Goal: Navigation & Orientation: Find specific page/section

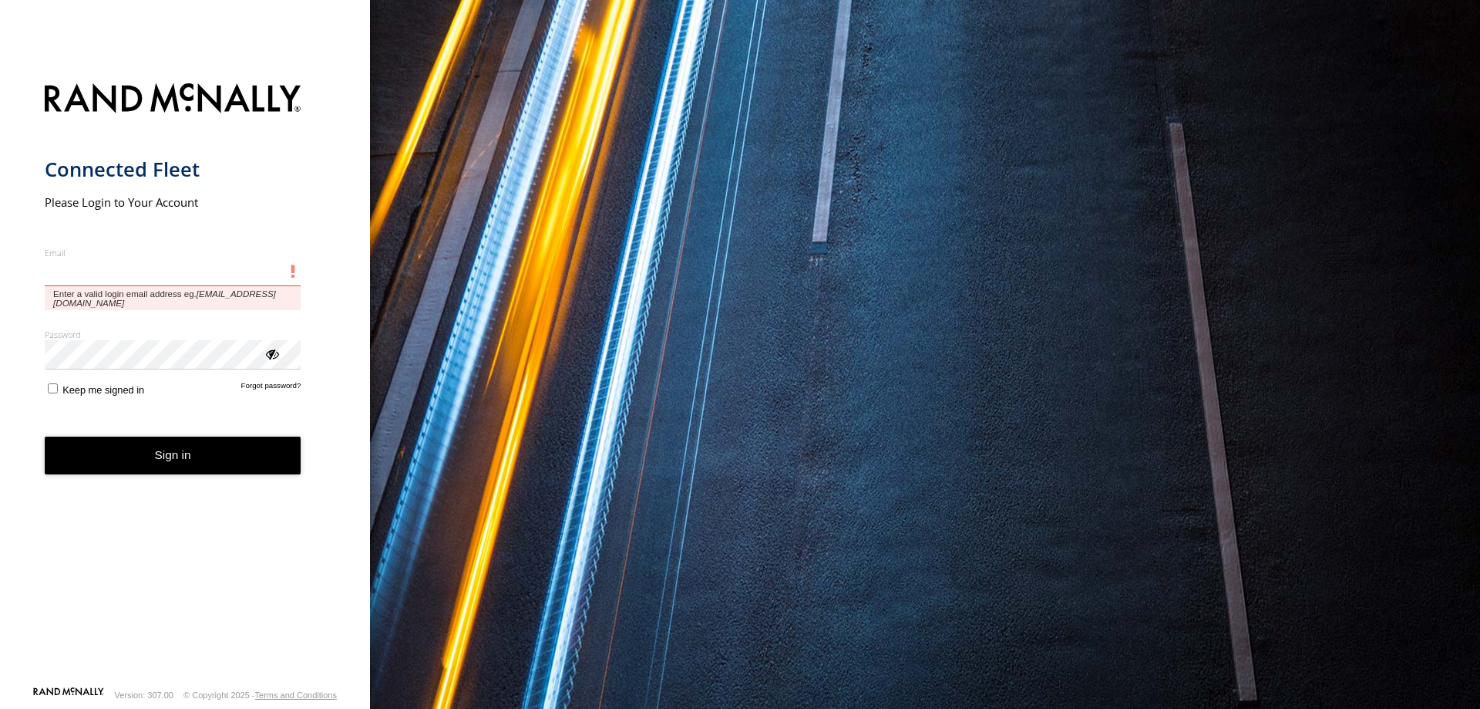
type input "**********"
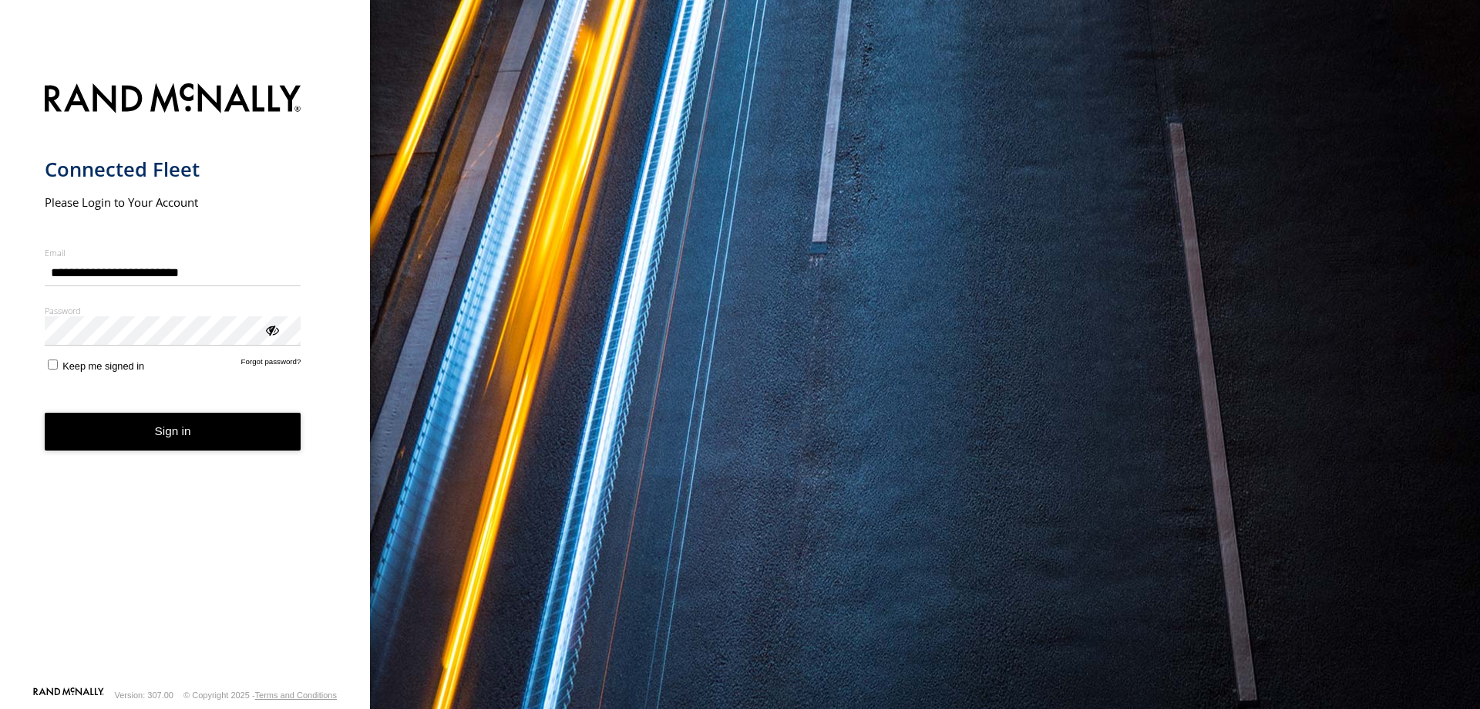
click at [193, 424] on button "Sign in" at bounding box center [173, 432] width 257 height 38
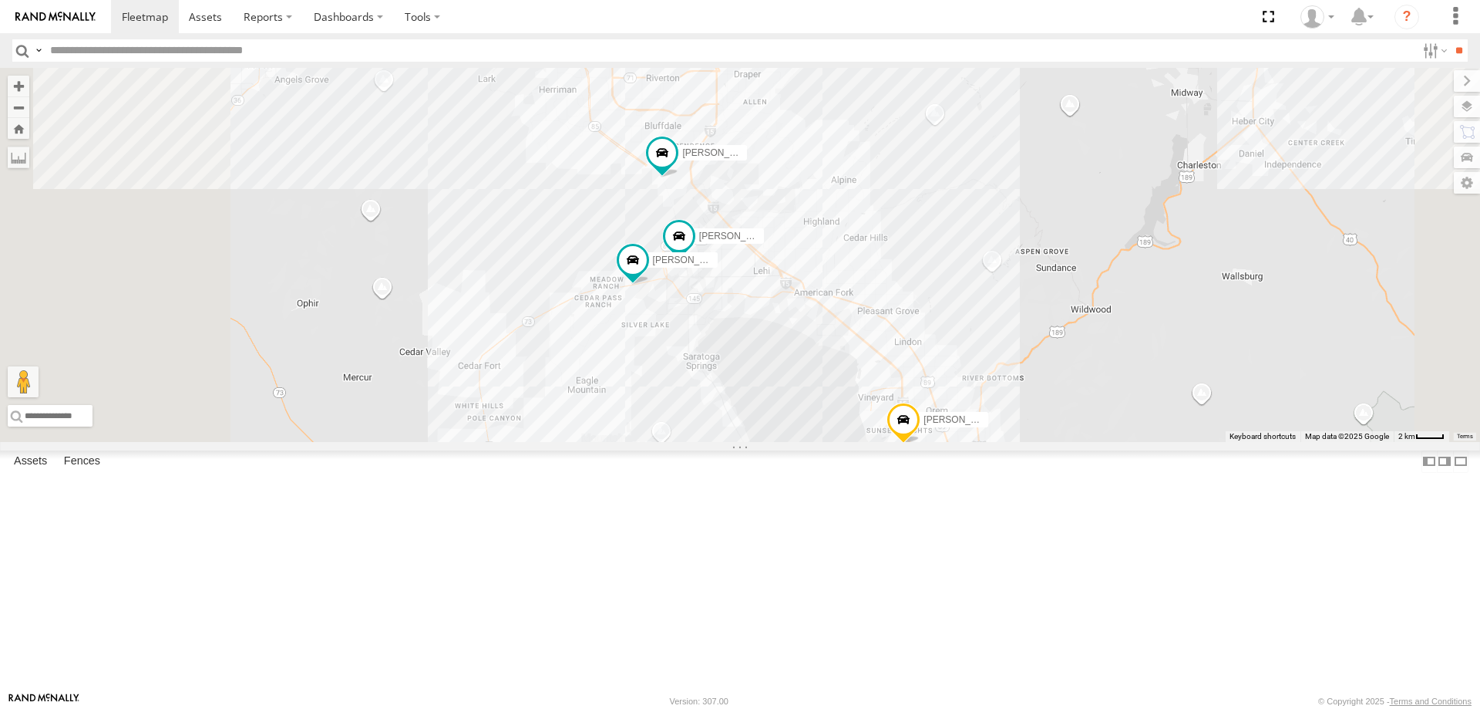
drag, startPoint x: 816, startPoint y: 466, endPoint x: 931, endPoint y: 608, distance: 182.6
click at [931, 442] on div "JORGE 2020 F350 GT2 RUBEN 2017 E350 GT1 MITCH- 2022 F150 JARED -2017 F150 Justi…" at bounding box center [740, 255] width 1480 height 374
